Goal: Ask a question: Seek information or help from site administrators or community

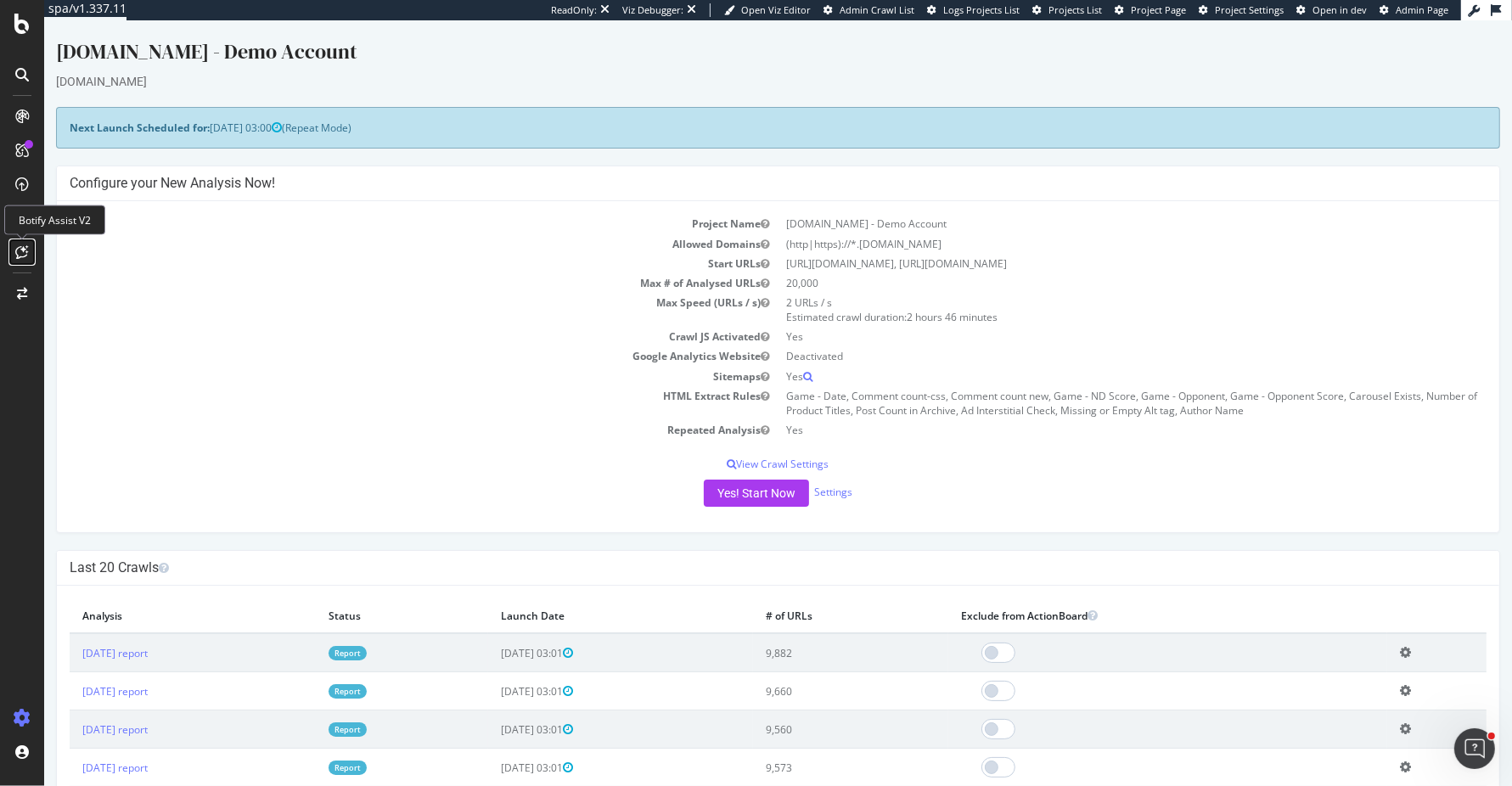
click at [23, 257] on icon at bounding box center [22, 252] width 13 height 14
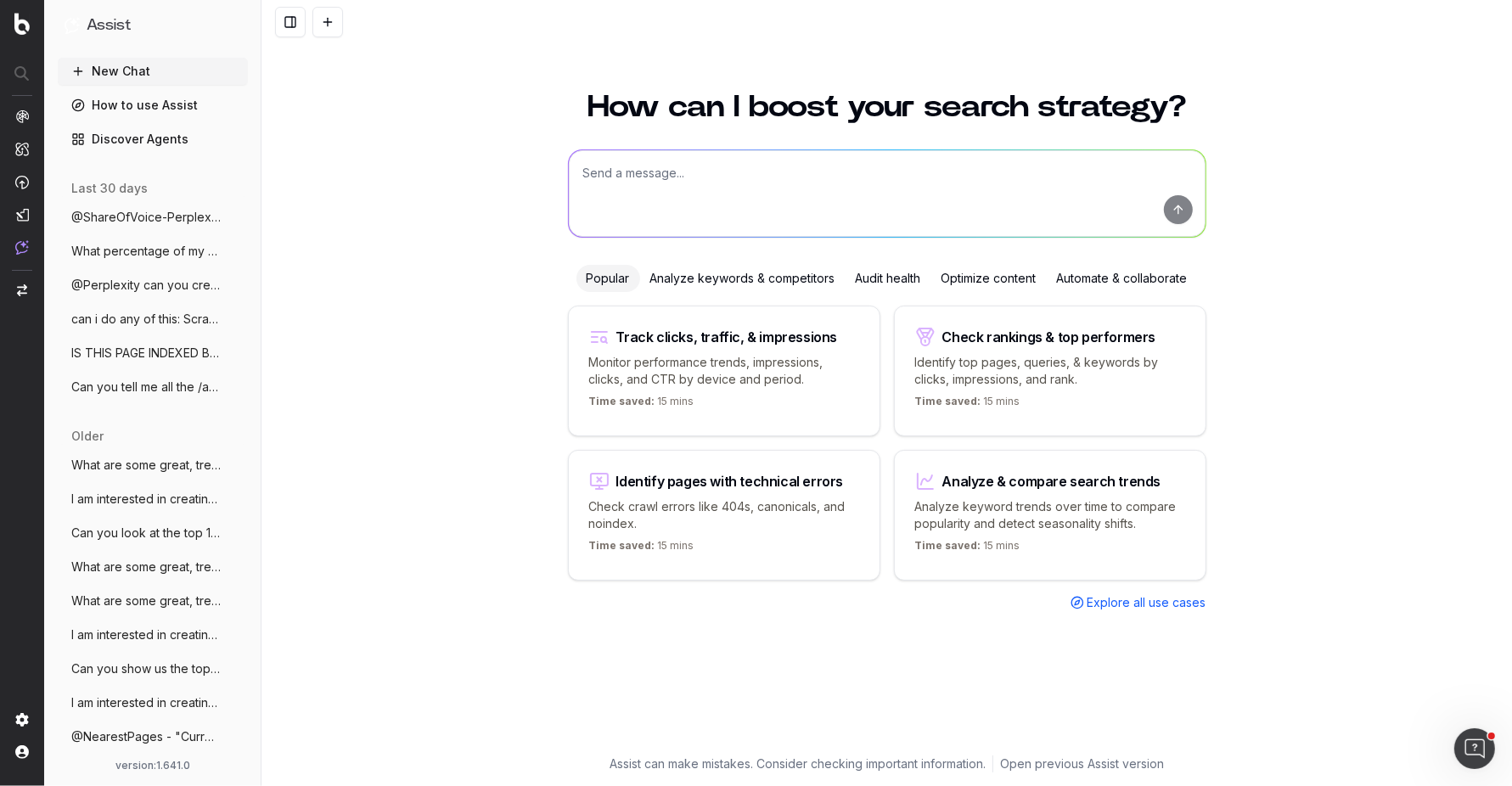
click at [666, 180] on textarea at bounding box center [887, 193] width 637 height 86
click at [173, 208] on button "@ShareOfVoice-Perplexity What can you sh" at bounding box center [153, 218] width 190 height 27
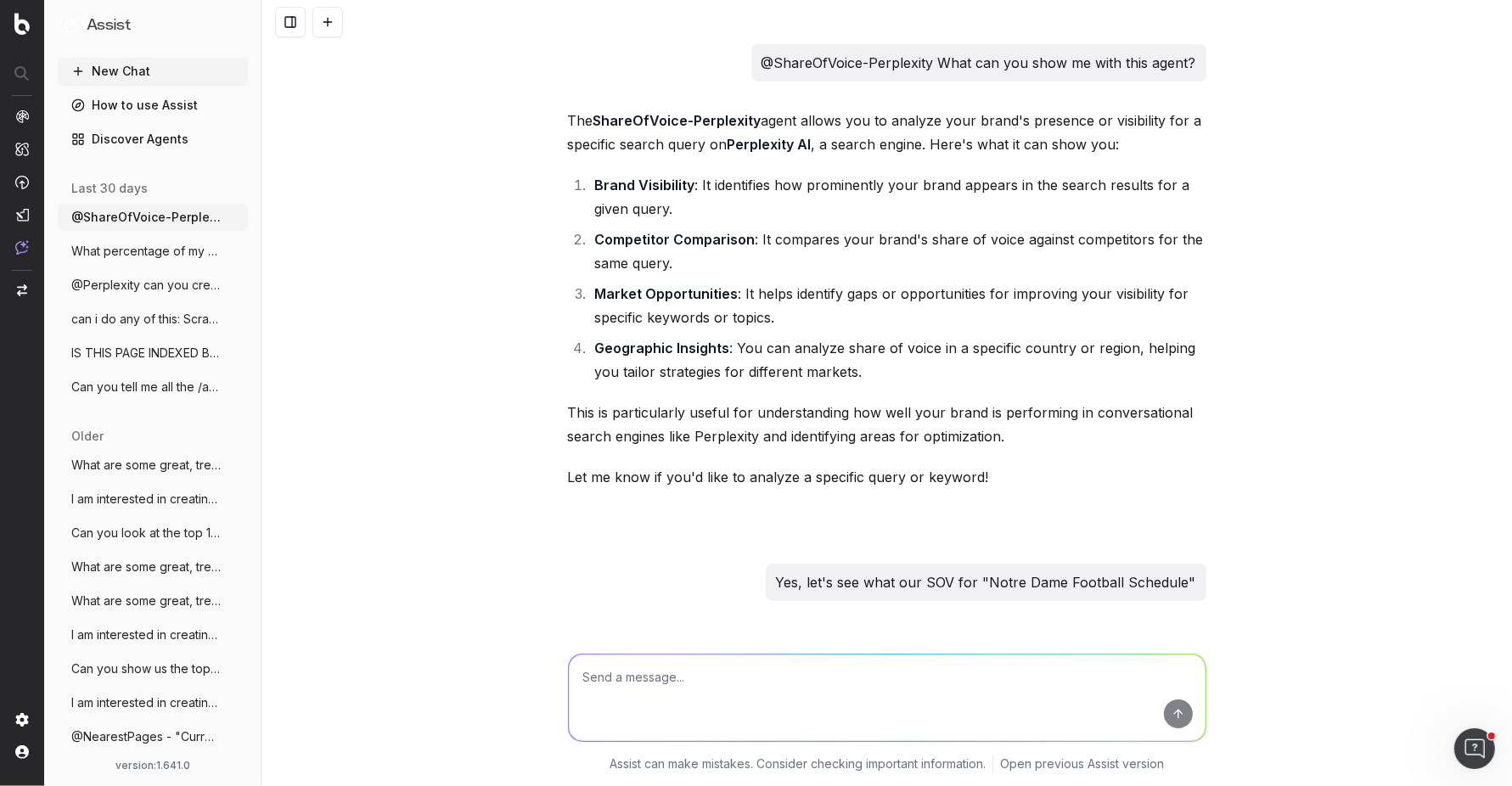
scroll to position [2949, 0]
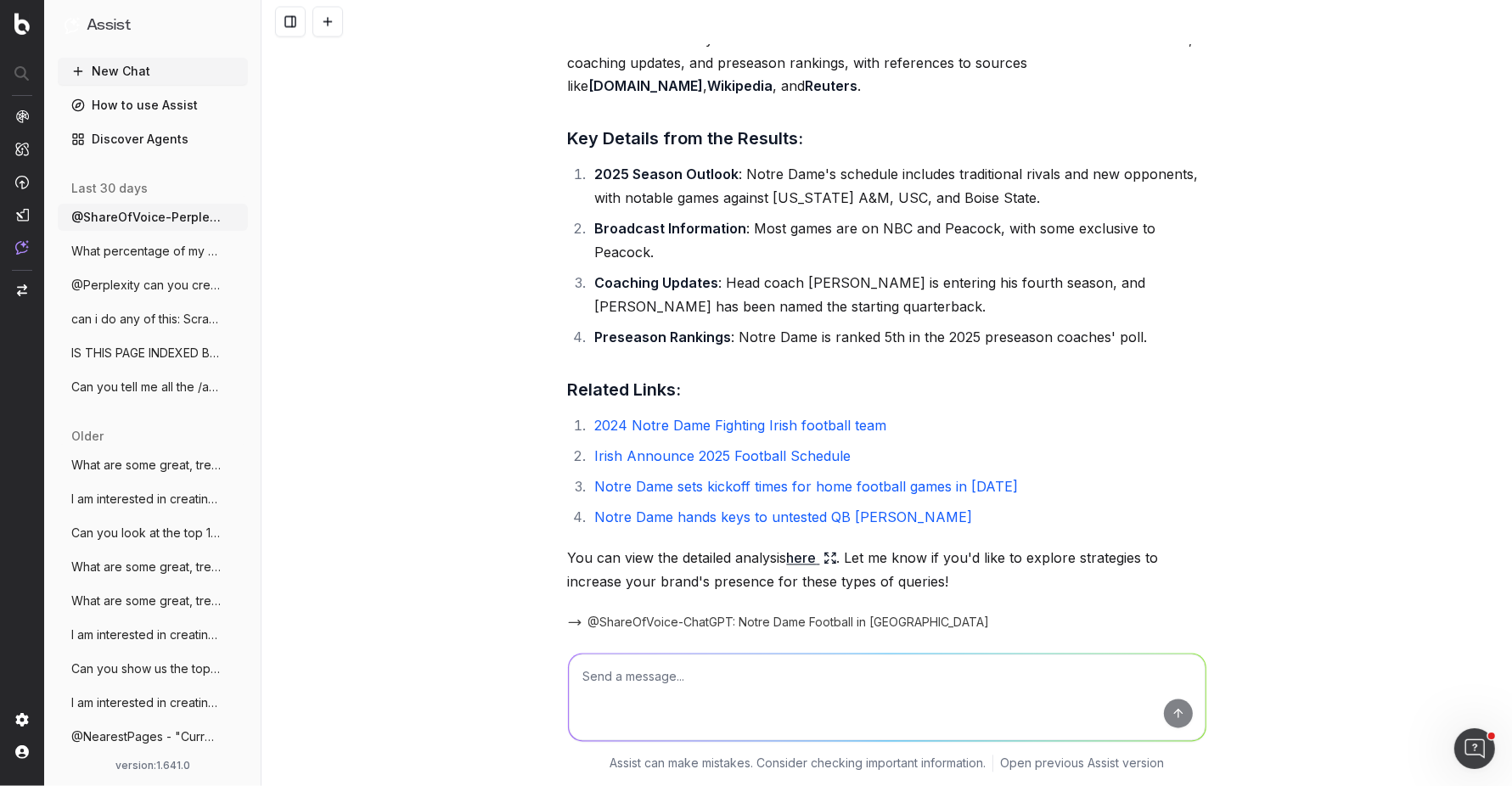
click at [337, 22] on button at bounding box center [327, 22] width 30 height 30
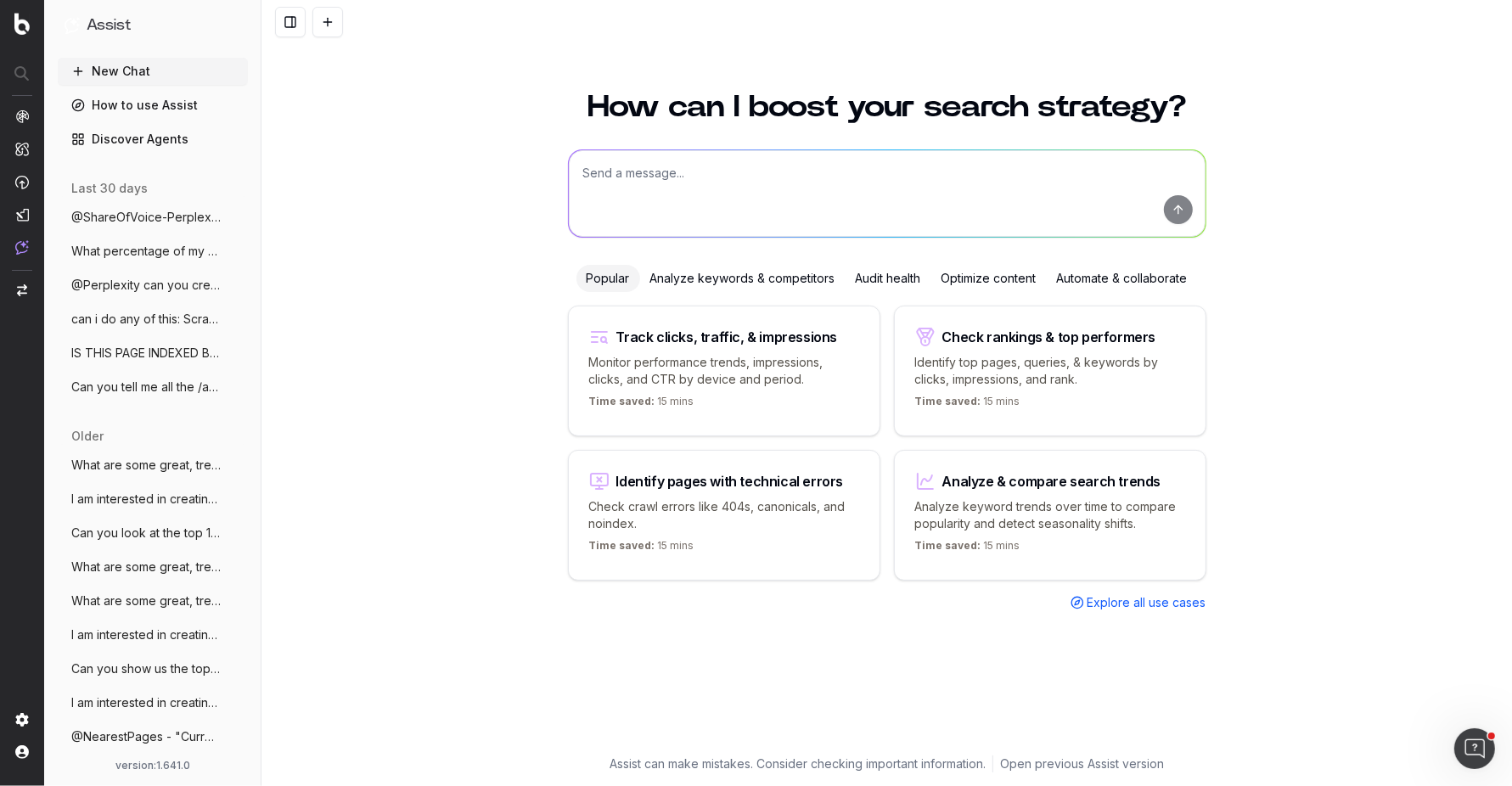
click at [773, 179] on textarea at bounding box center [887, 193] width 637 height 86
type textarea "Give me"
type textarea "Show me trending"
type textarea "Use"
type textarea "Taking into consideratio"
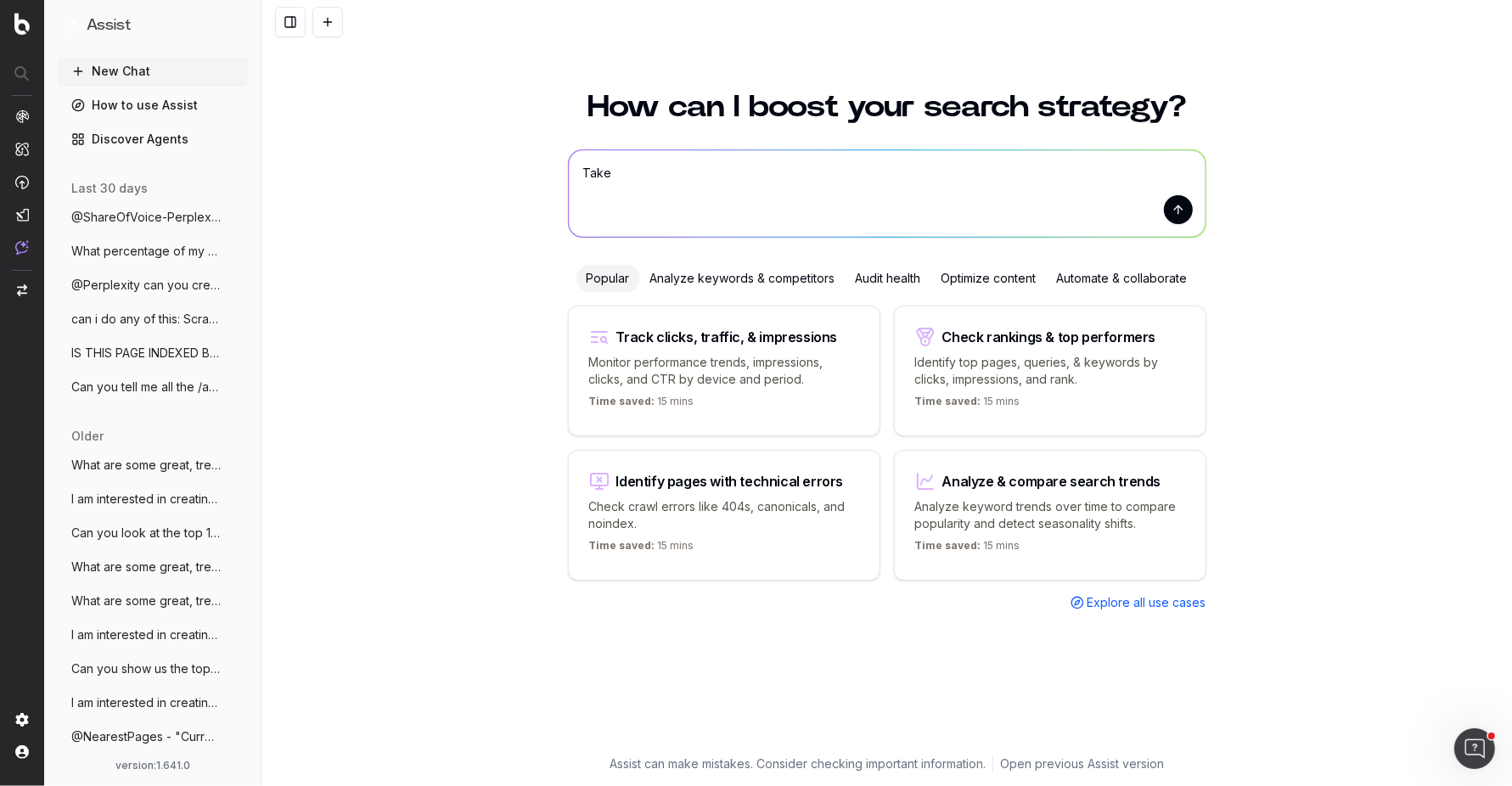
type textarea "Take i"
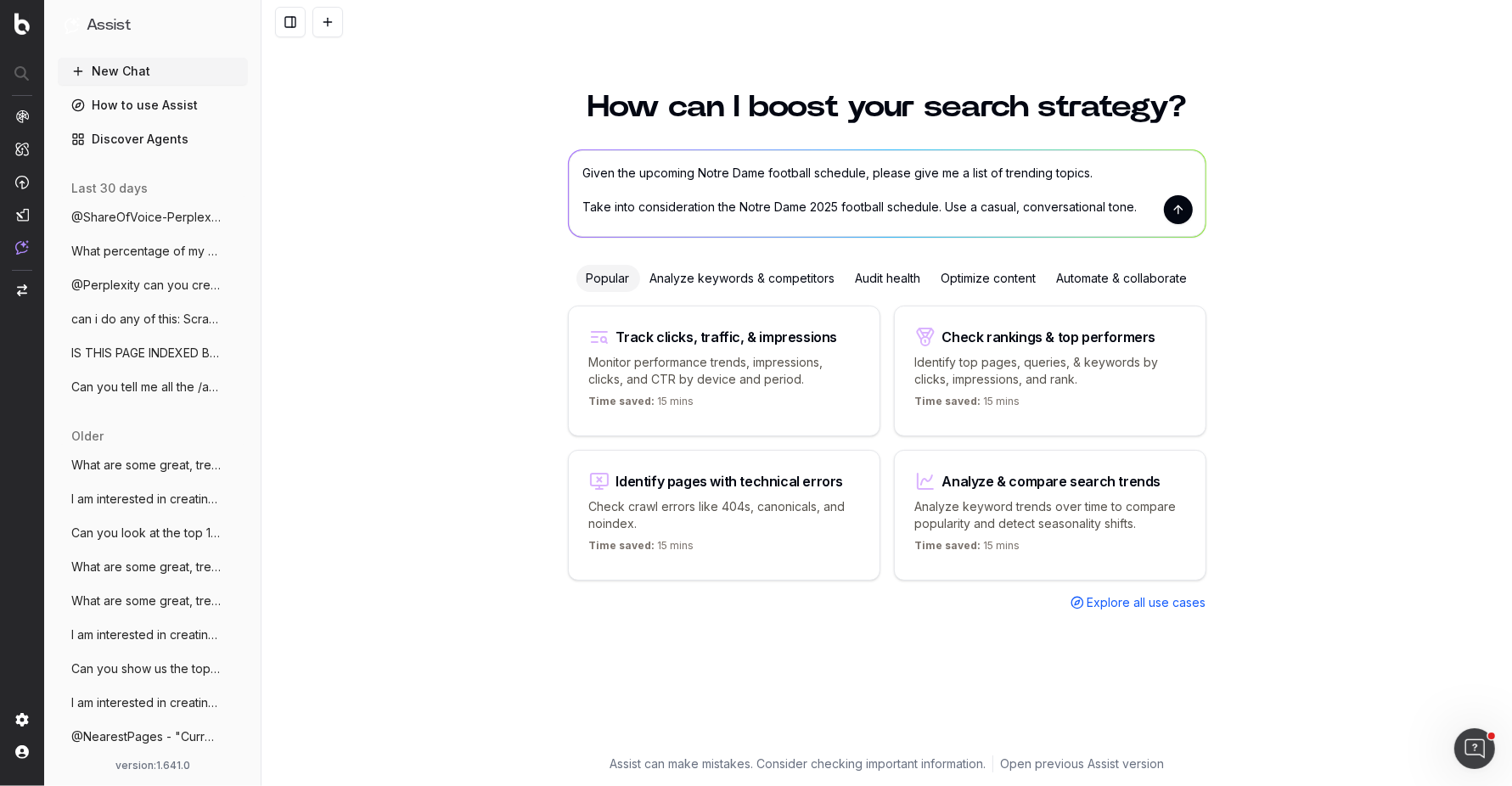
click at [937, 209] on textarea "Given the upcoming Notre Dame football schedule, please give me a list of trend…" at bounding box center [887, 193] width 637 height 86
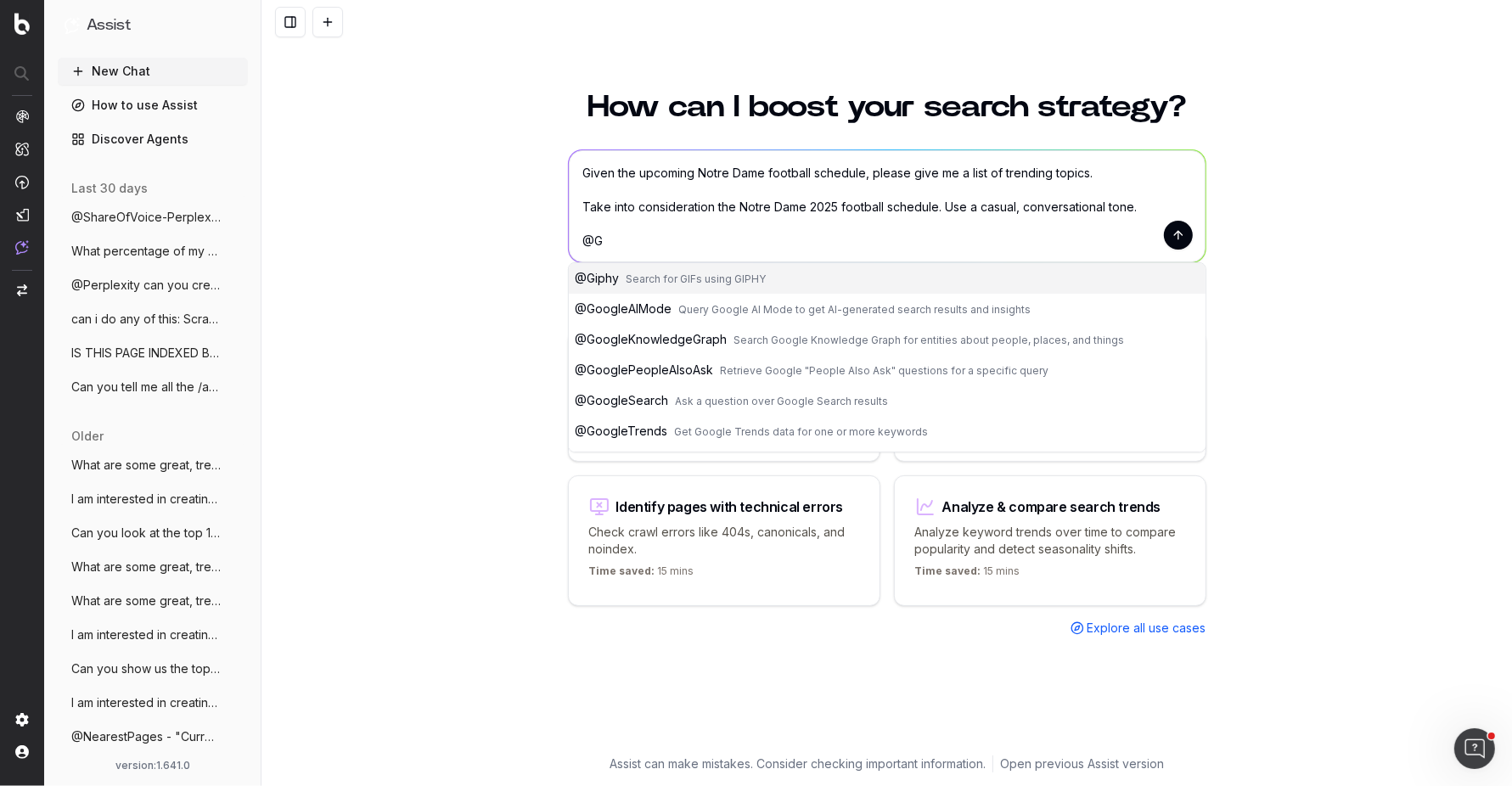
click at [984, 429] on button "@ GoogleTrends Get Google Trends data for one or more keywords" at bounding box center [887, 431] width 637 height 30
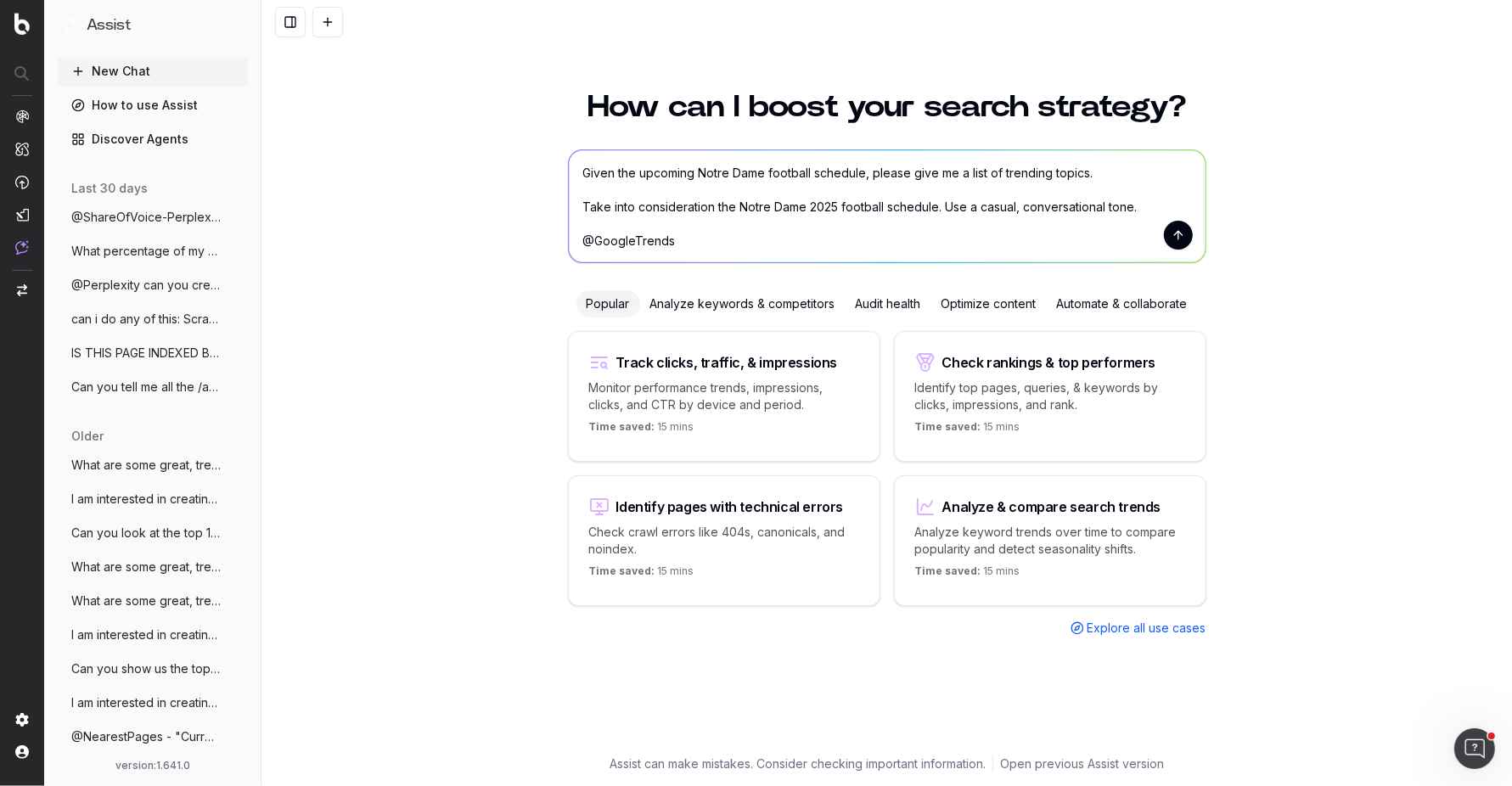
click at [638, 249] on textarea "Given the upcoming Notre Dame football schedule, please give me a list of trend…" at bounding box center [887, 206] width 637 height 112
click at [936, 206] on textarea "Given the upcoming Notre Dame football schedule, please give me a list of trend…" at bounding box center [887, 206] width 637 height 112
paste textarea "@GoogleTrends"
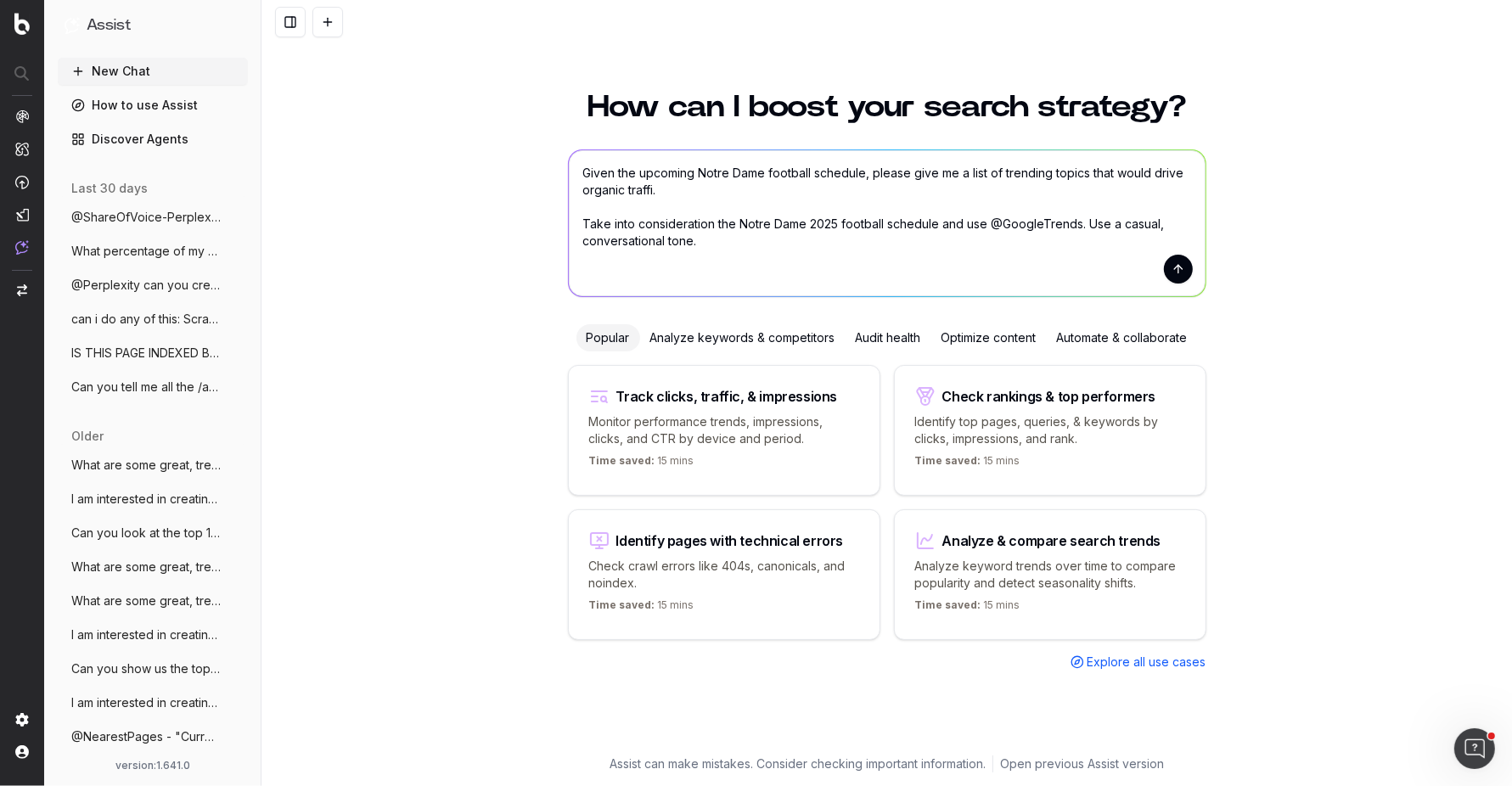
type textarea "Given the upcoming Notre Dame football schedule, please give me a list of trend…"
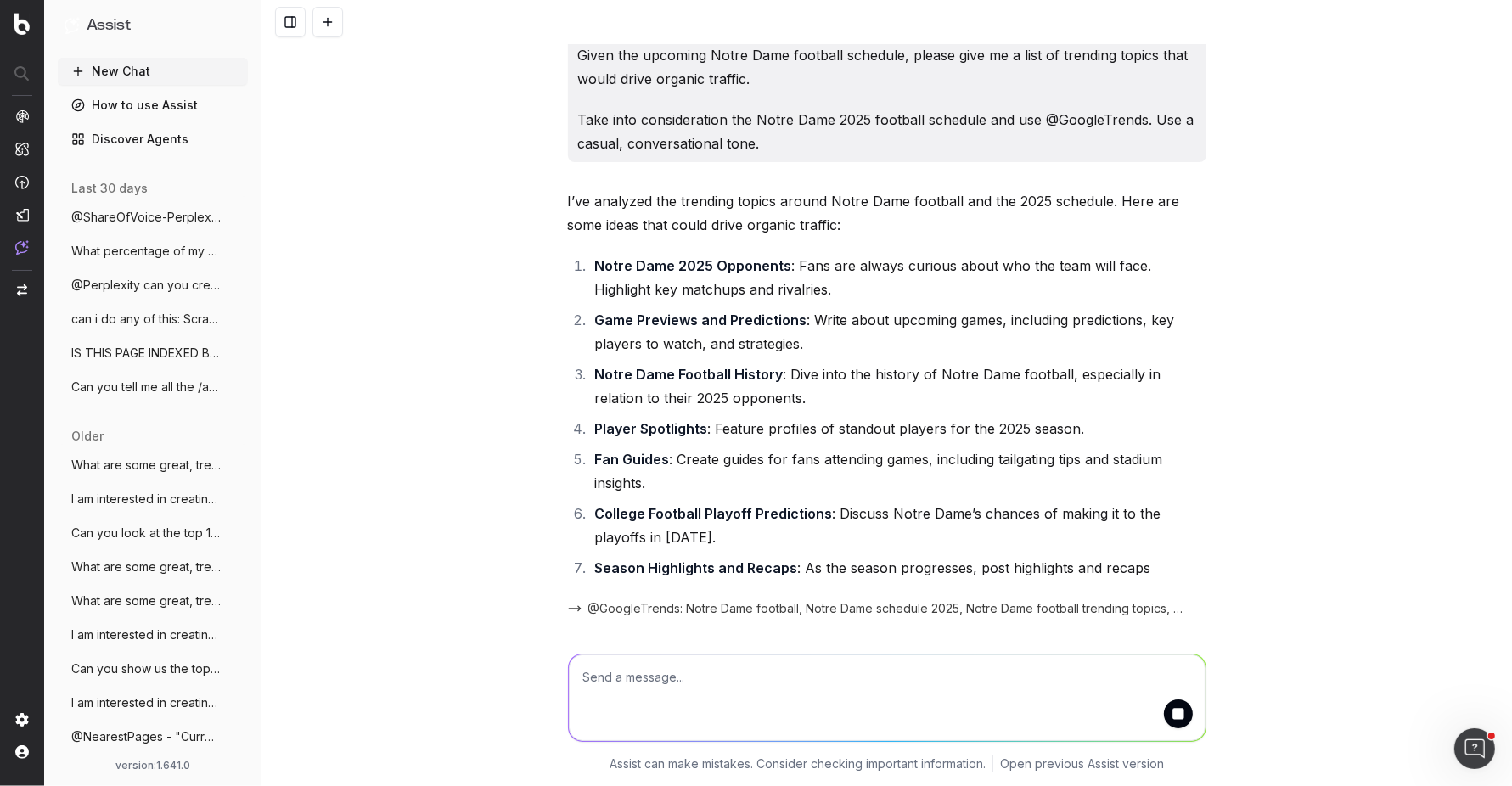
scroll to position [18, 0]
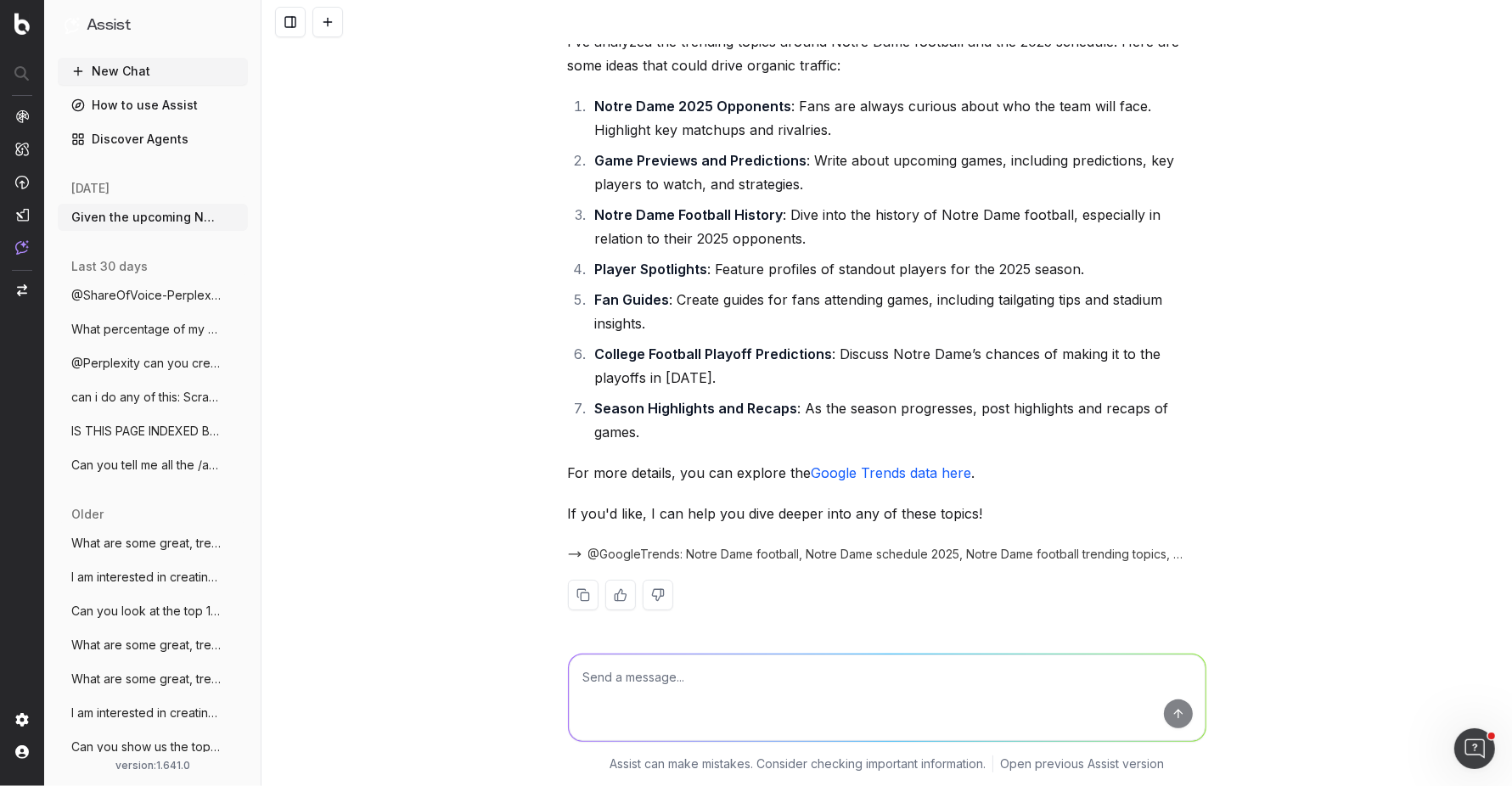
scroll to position [171, 0]
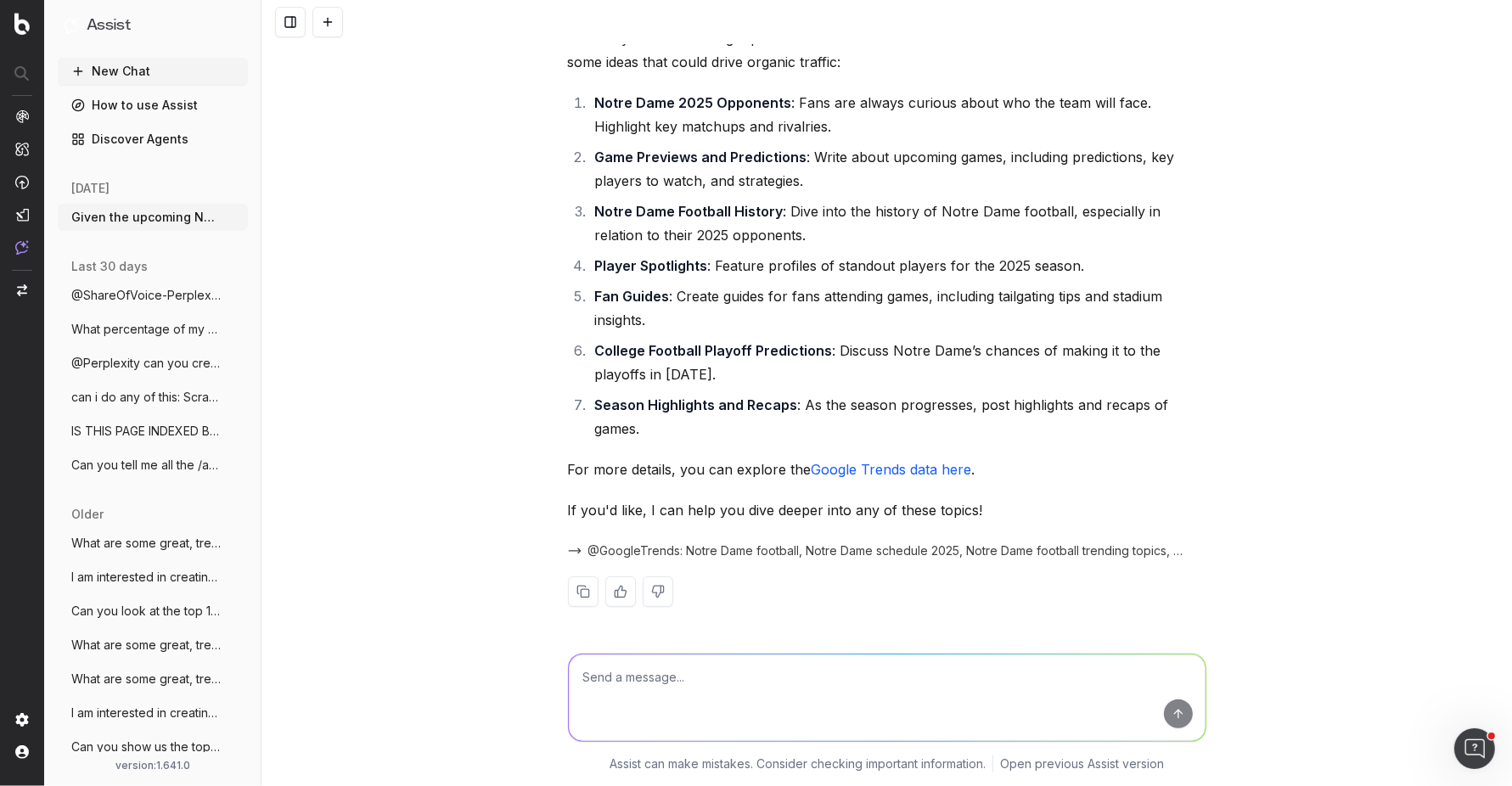
click at [896, 470] on link "Google Trends data here" at bounding box center [892, 469] width 161 height 17
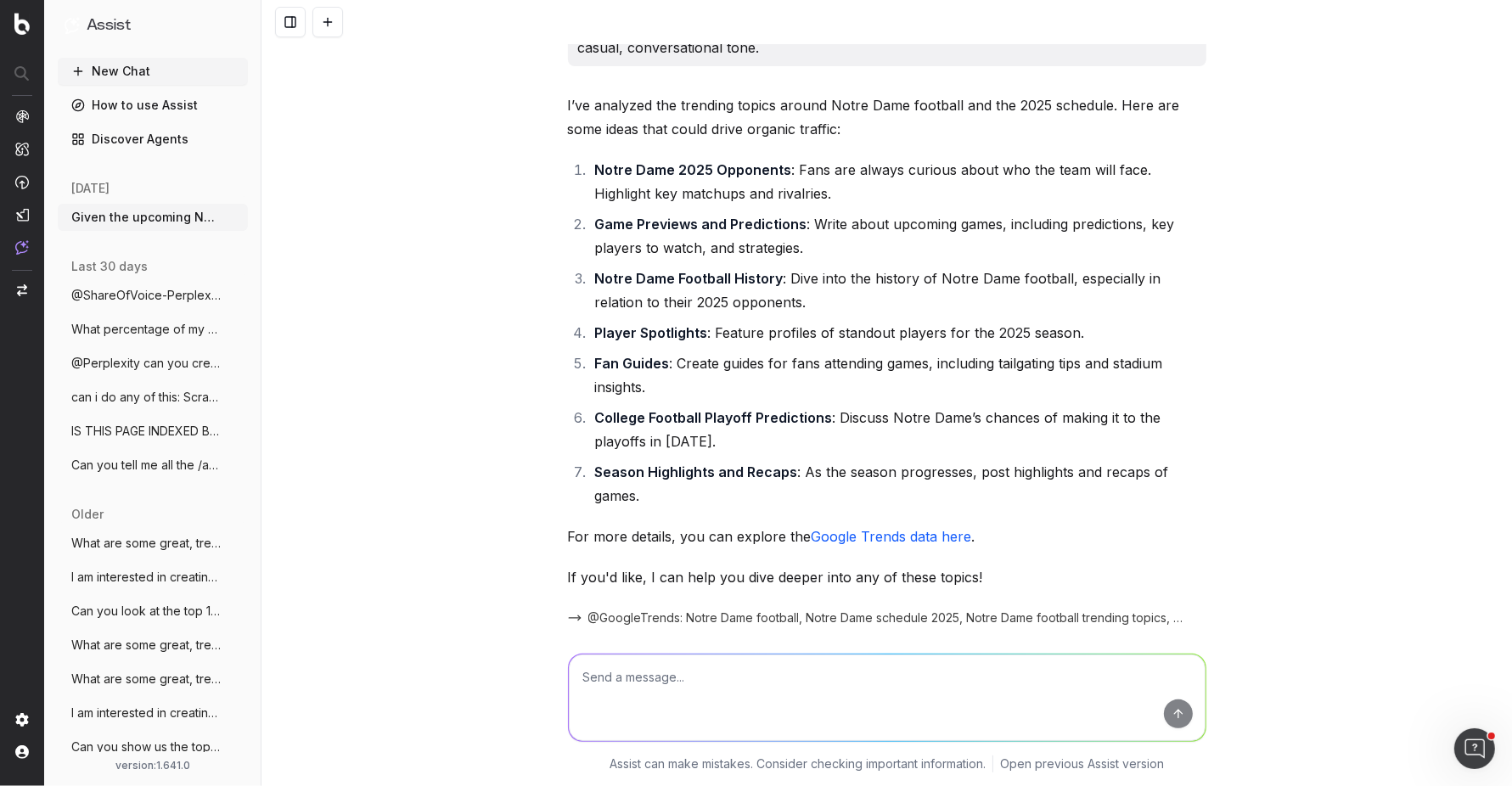
scroll to position [86, 0]
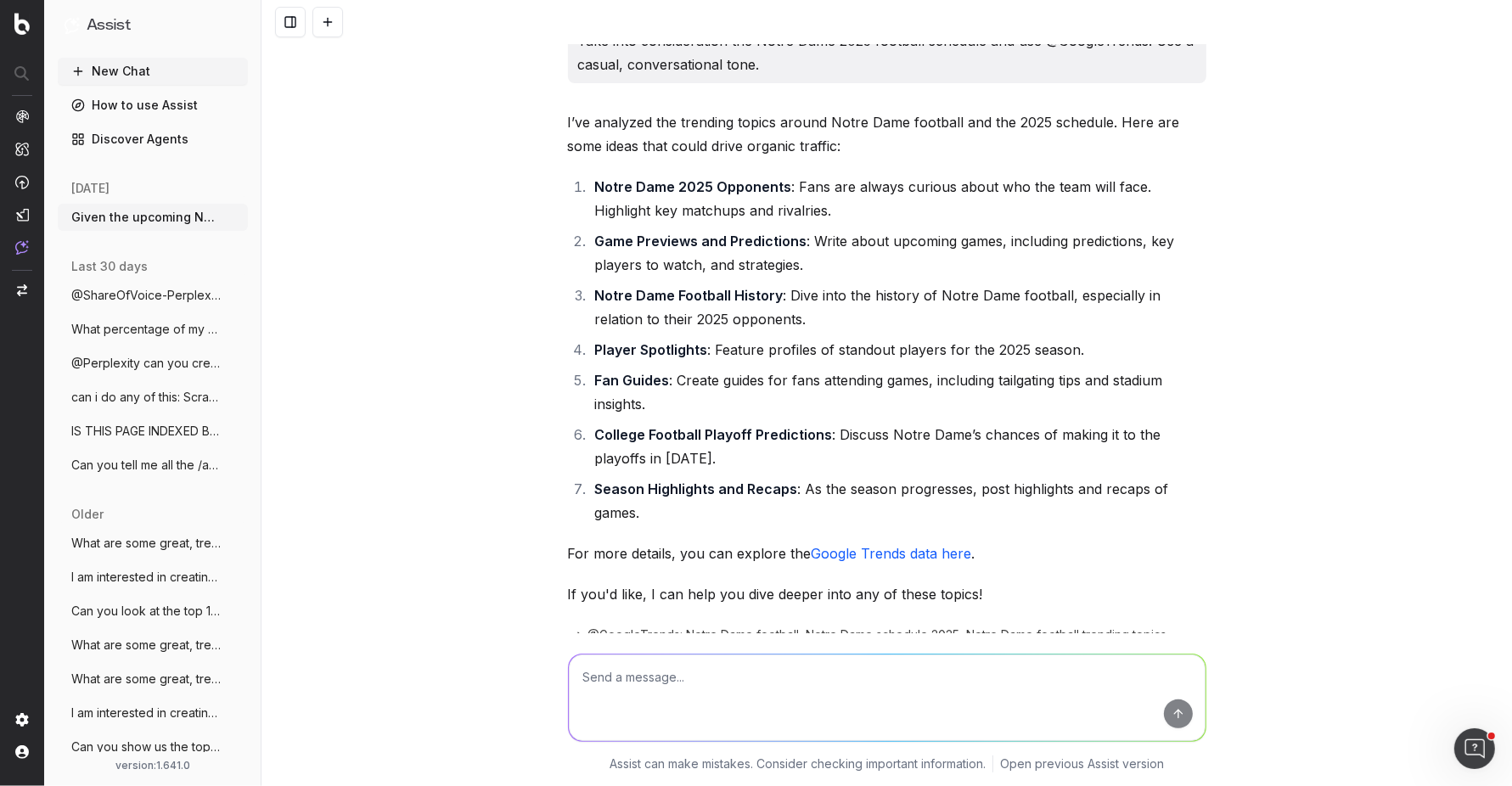
click at [812, 677] on textarea at bounding box center [887, 698] width 637 height 86
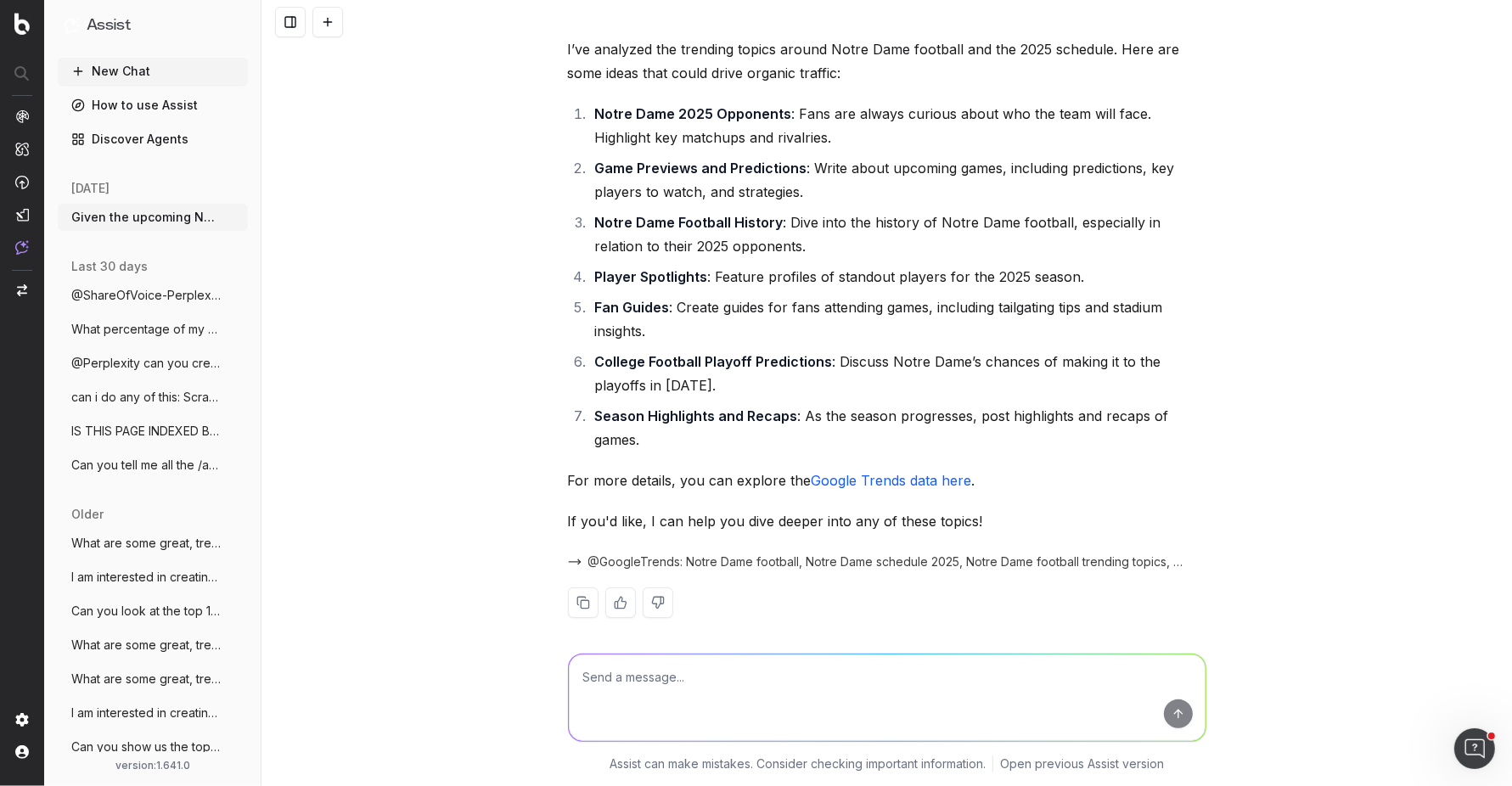
scroll to position [171, 0]
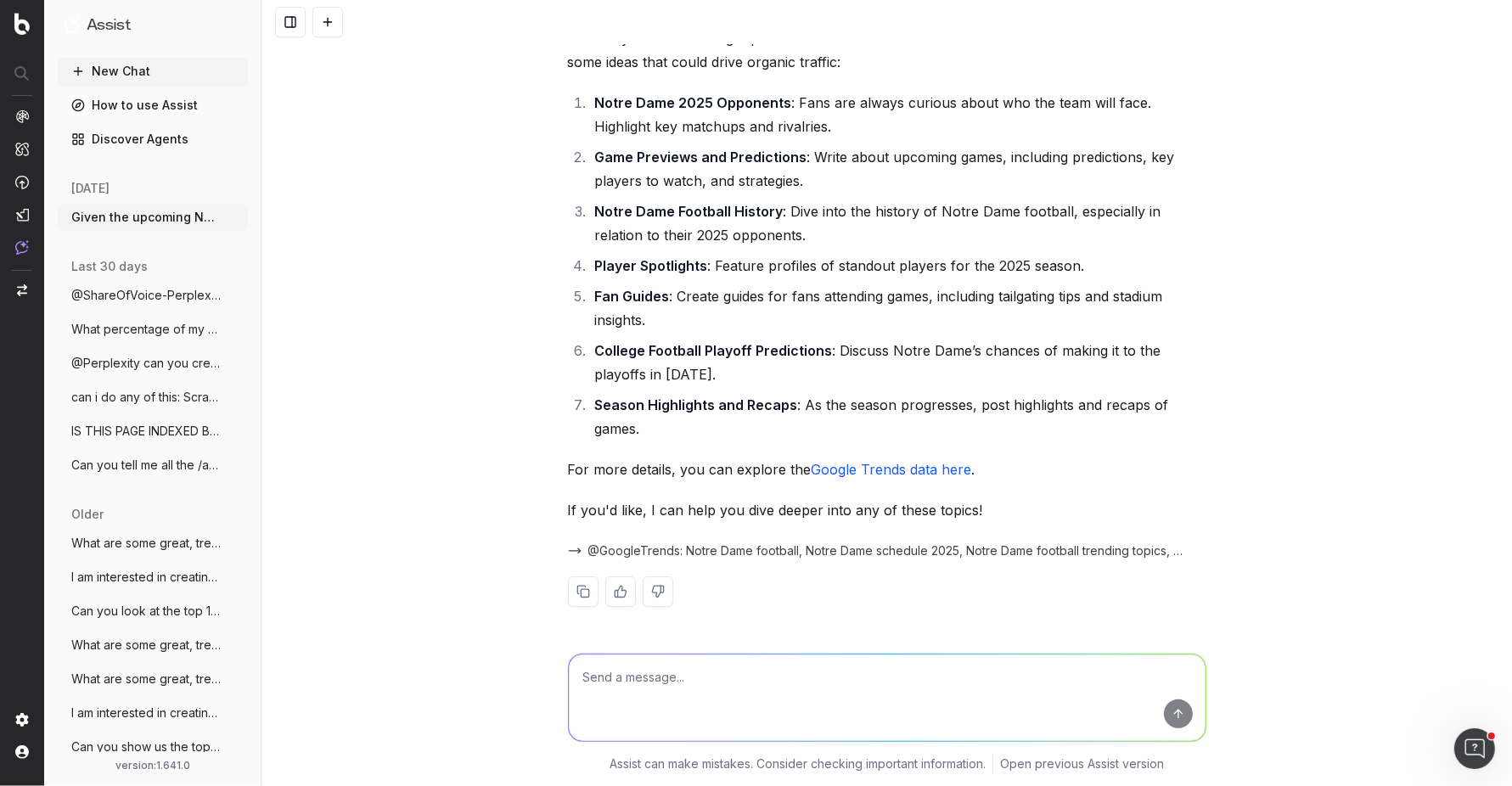
click at [767, 698] on textarea at bounding box center [887, 698] width 637 height 86
type textarea "Generate a content strategy for [DOMAIN_NAME] and compare it to our stated comp…"
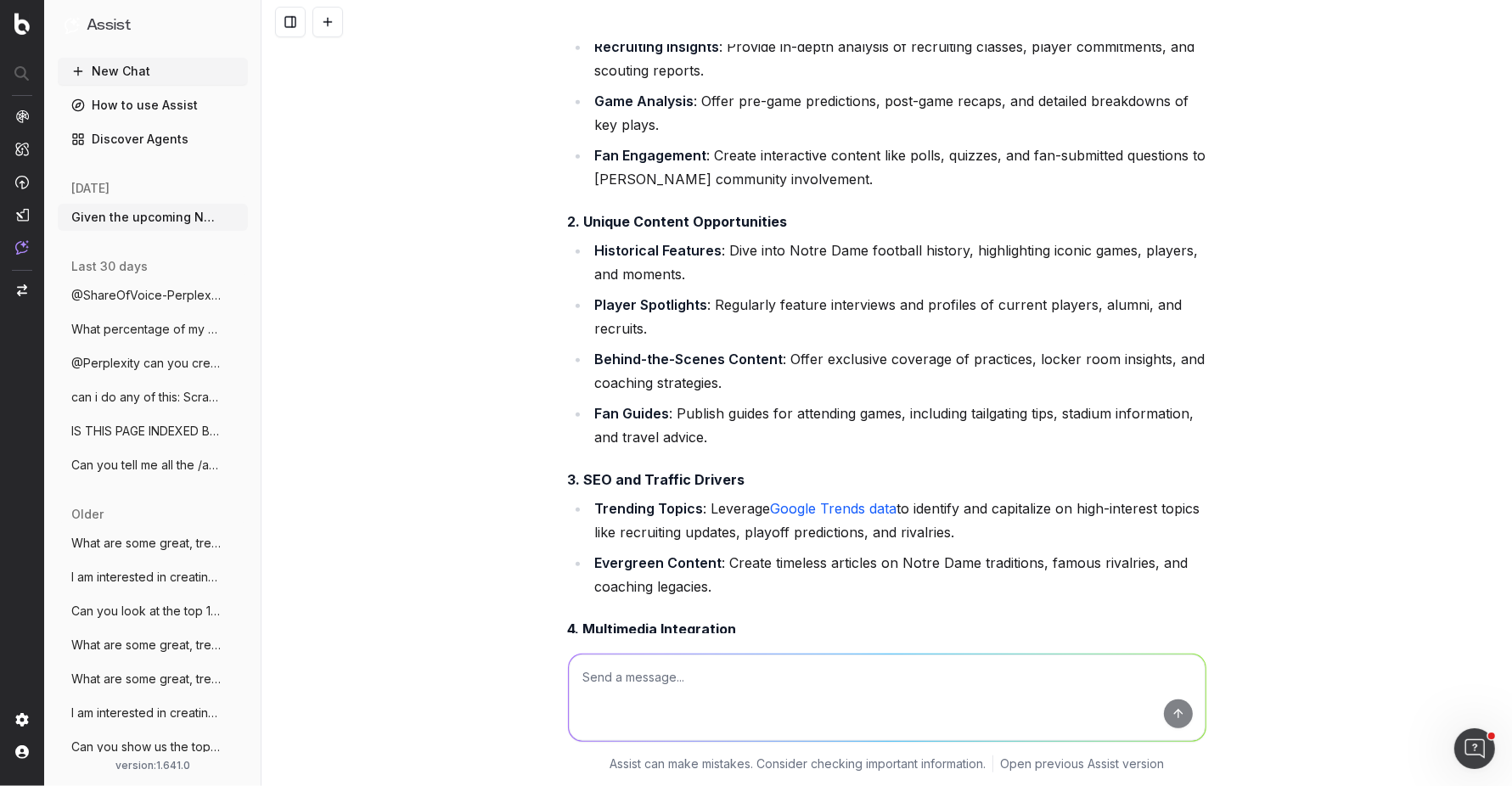
scroll to position [1060, 0]
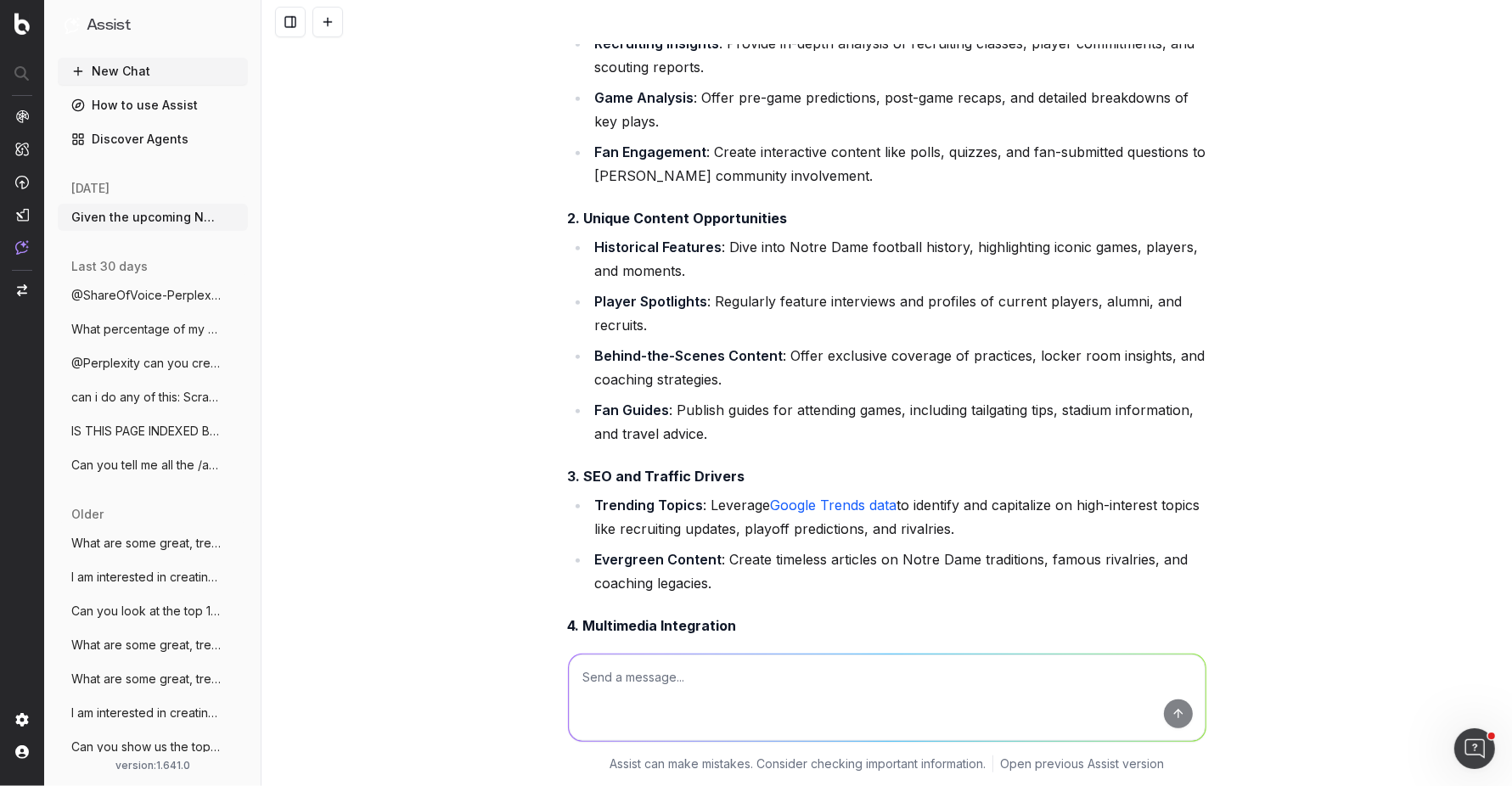
click at [733, 665] on textarea at bounding box center [887, 698] width 637 height 86
type textarea "Please focus on unique content opportunities where our competitors have little …"
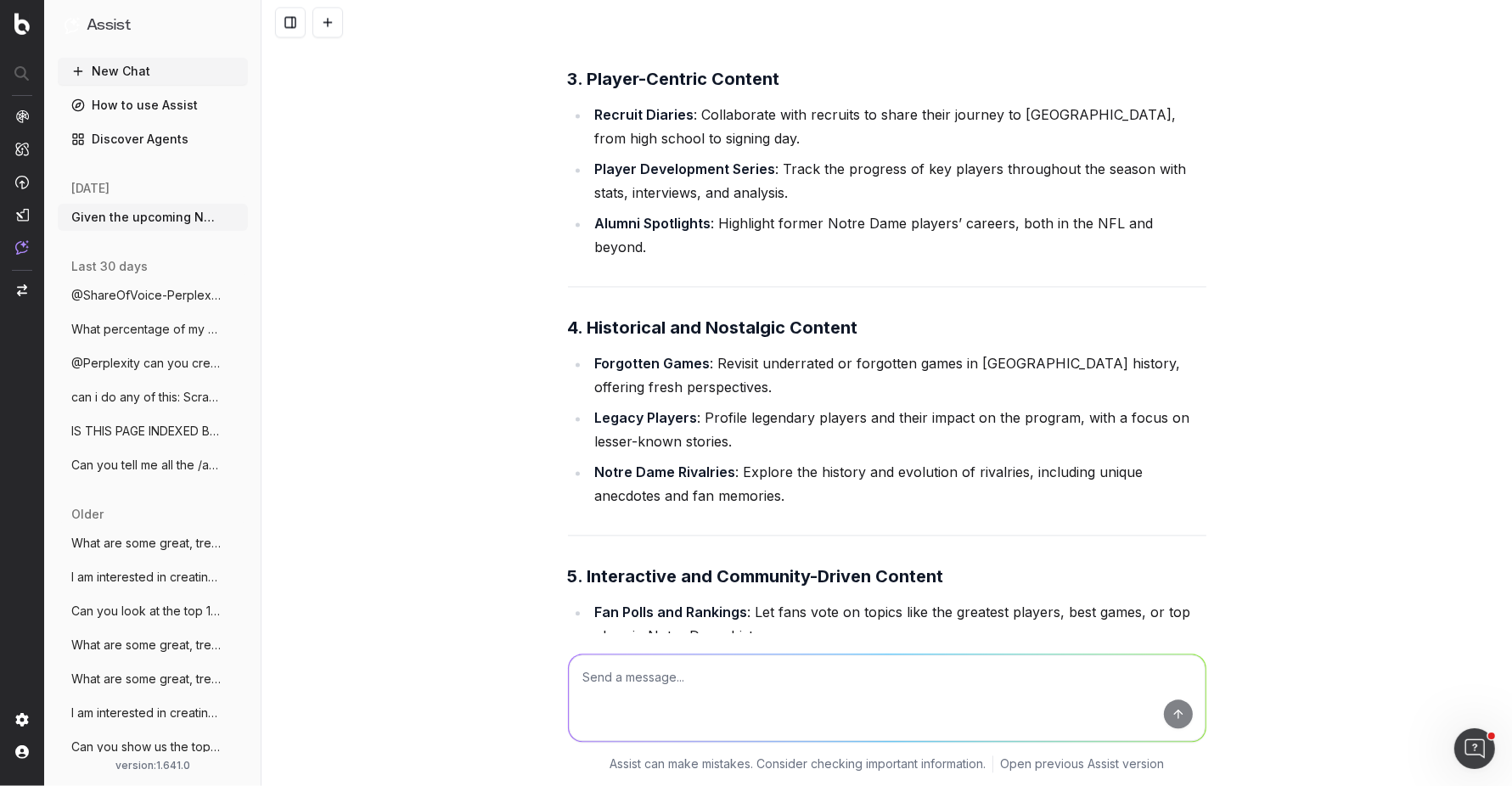
scroll to position [3038, 0]
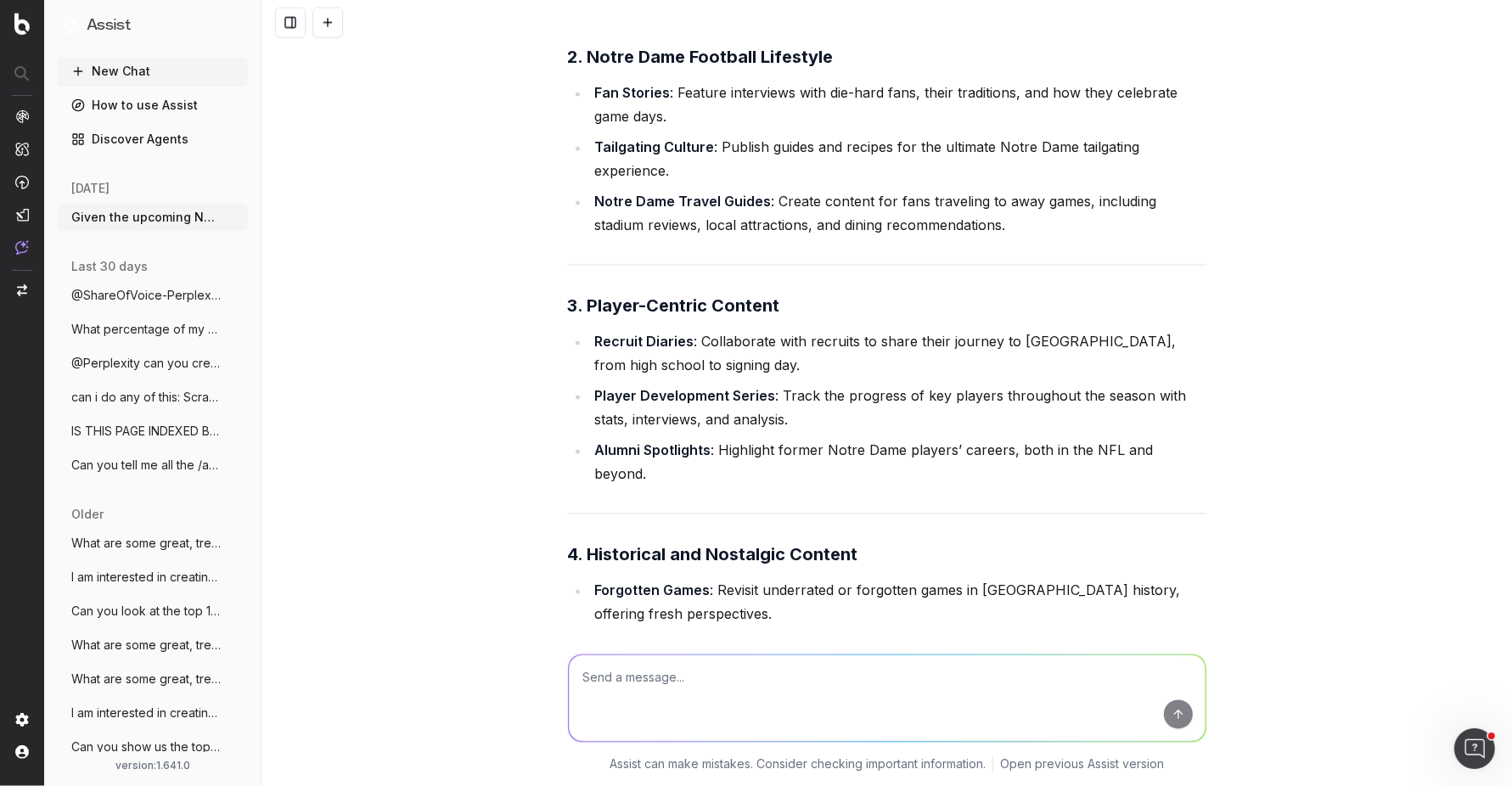
click at [766, 686] on textarea at bounding box center [887, 698] width 637 height 86
type textarea "Review the content"
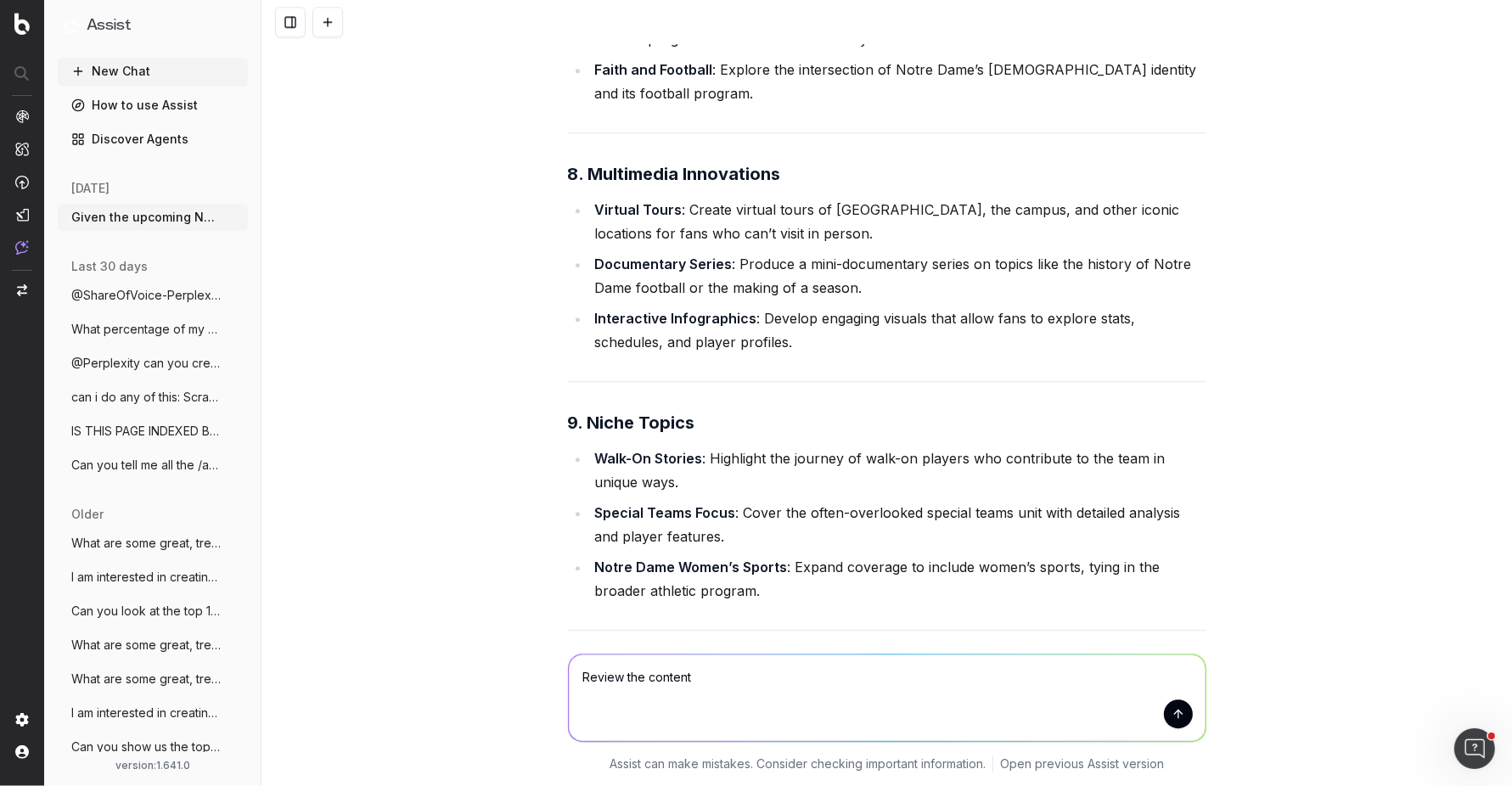
scroll to position [4716, 0]
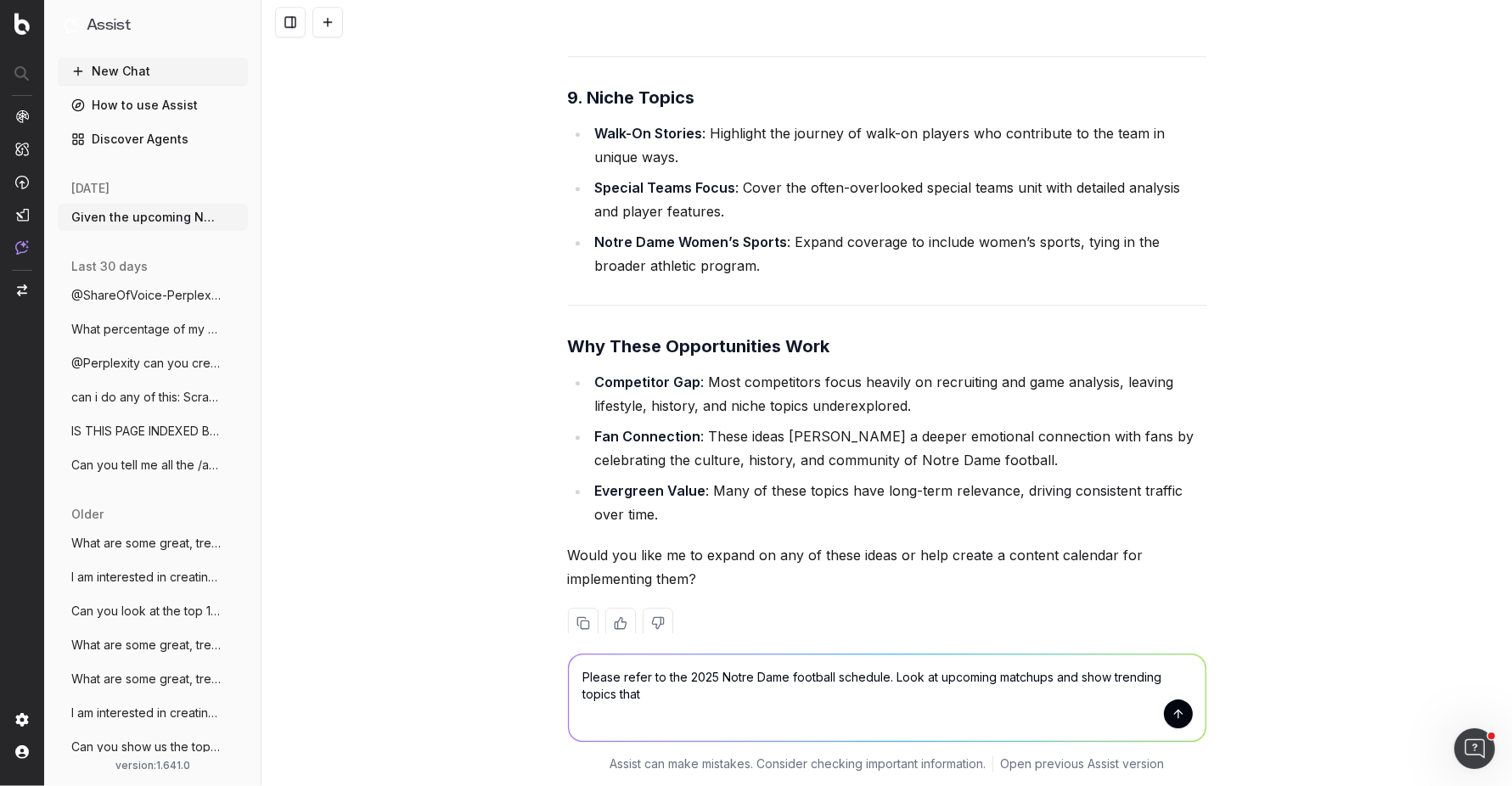
type textarea "Please refer to the 2025 Notre Dame football schedule. Look at upcoming matchup…"
